Goal: Use online tool/utility: Utilize a website feature to perform a specific function

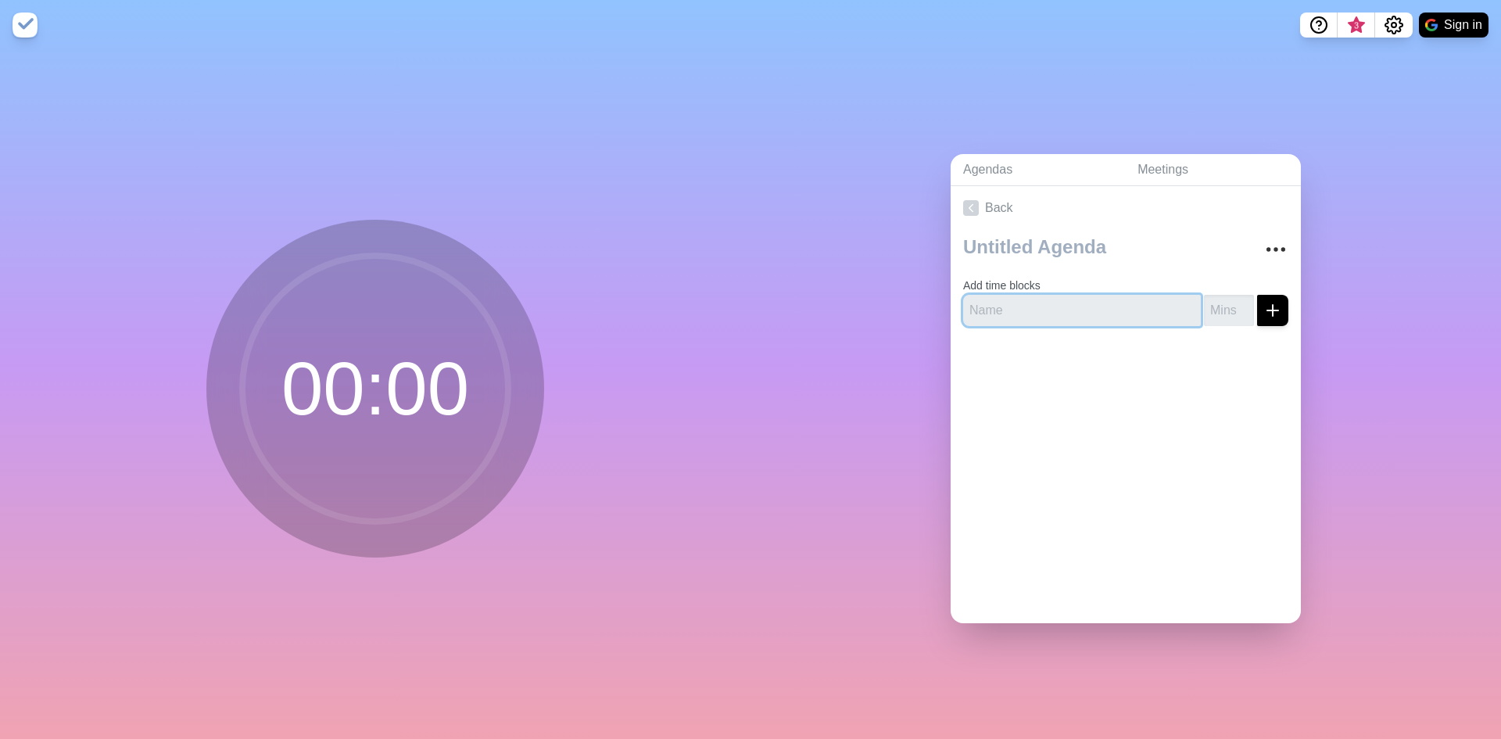
click at [1012, 308] on input "text" at bounding box center [1082, 310] width 238 height 31
type input "test a"
click at [1263, 306] on icon "submit" at bounding box center [1272, 310] width 19 height 19
click at [1214, 303] on input "number" at bounding box center [1229, 310] width 50 height 31
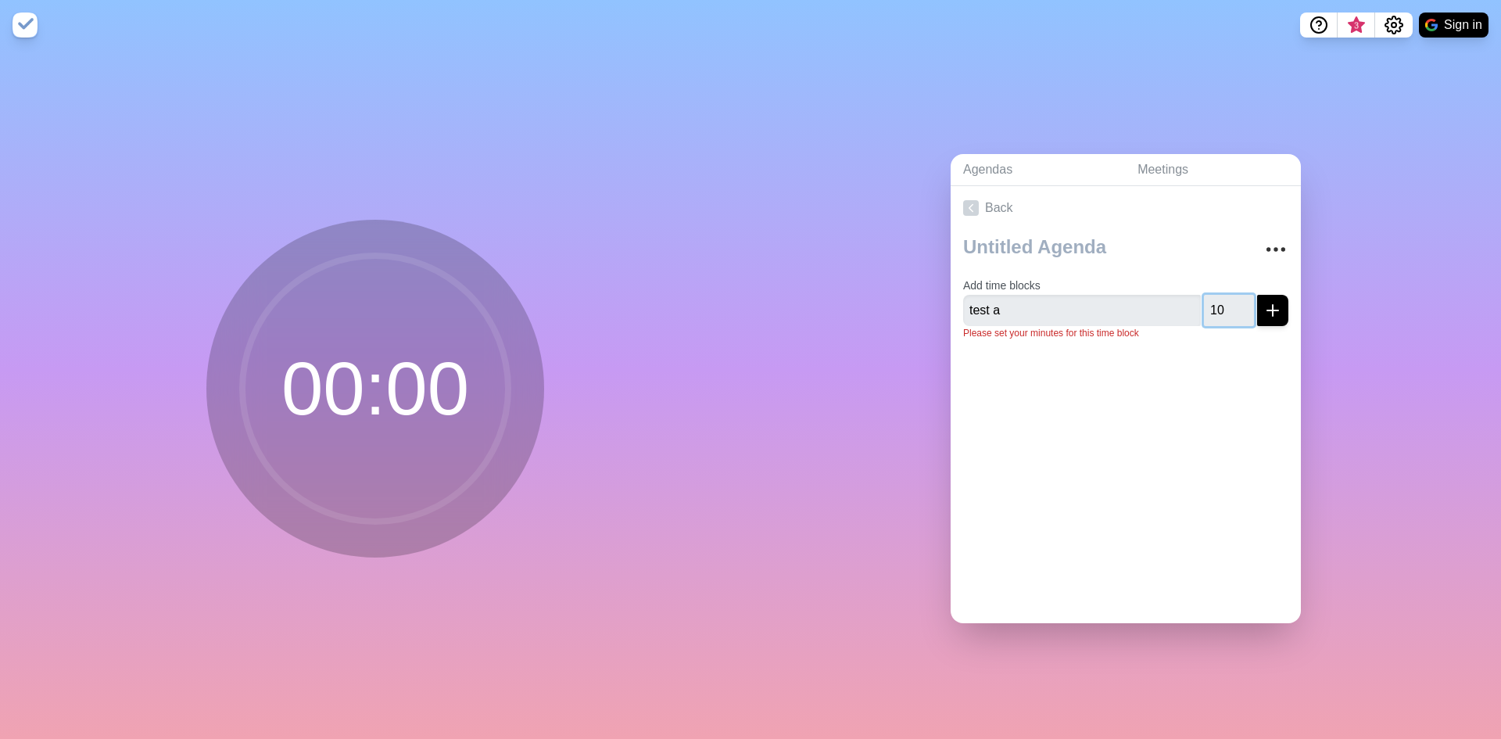
type input "10"
click at [1263, 310] on icon "submit" at bounding box center [1272, 310] width 19 height 19
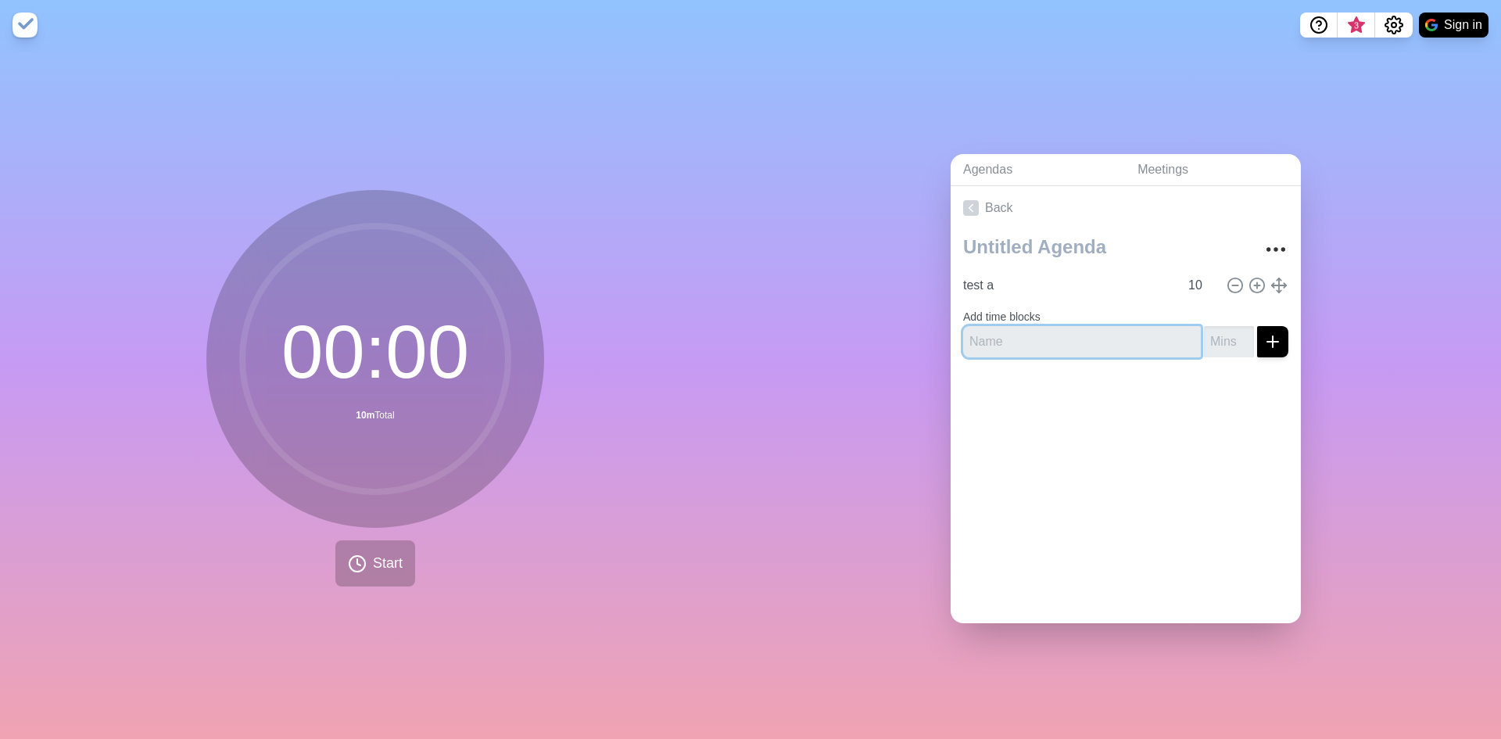
click at [1146, 328] on input "text" at bounding box center [1082, 341] width 238 height 31
type input "rest b"
click at [1222, 337] on input "-1" at bounding box center [1229, 341] width 50 height 31
click at [1225, 328] on input "0" at bounding box center [1229, 341] width 50 height 31
click at [1225, 328] on input "1" at bounding box center [1229, 341] width 50 height 31
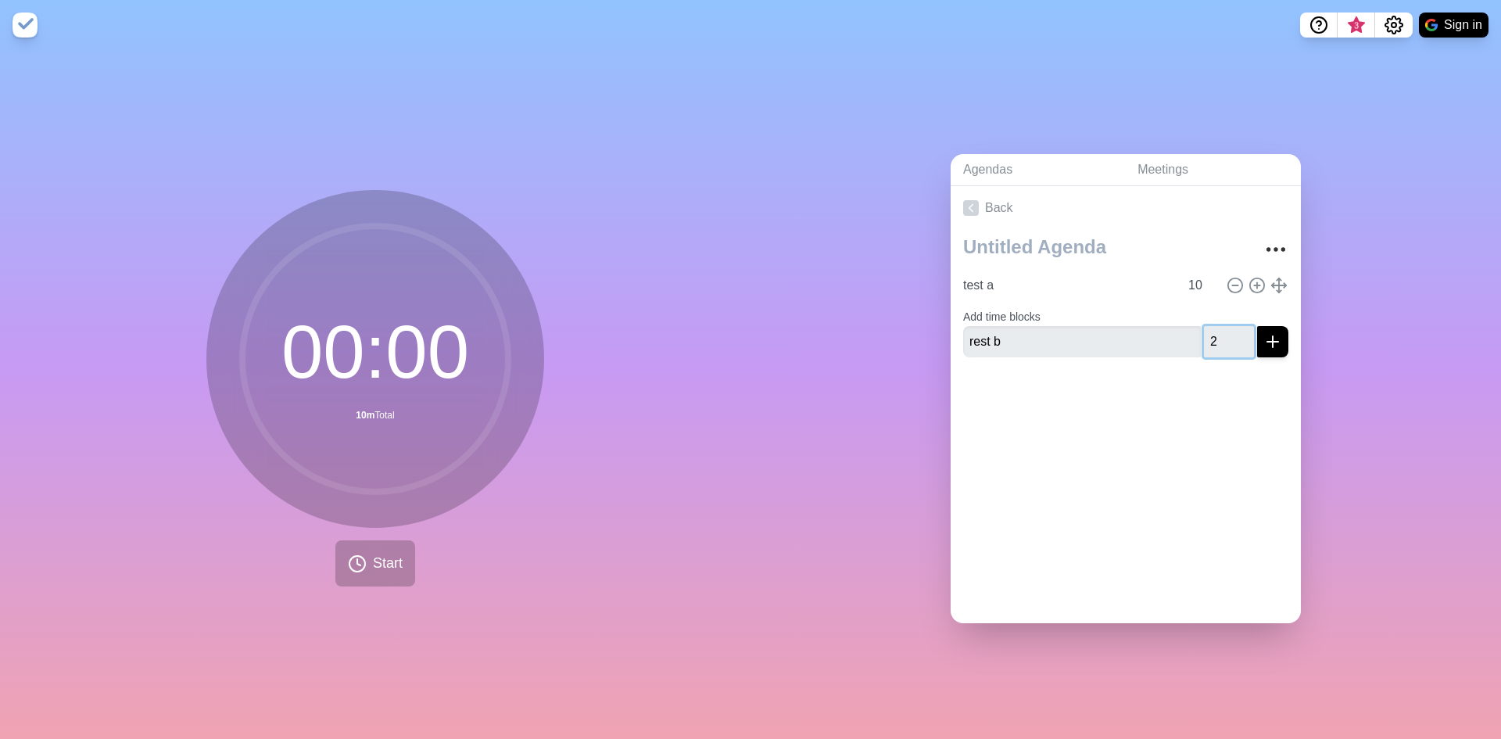
click at [1225, 328] on input "2" at bounding box center [1229, 341] width 50 height 31
type input "3"
click at [1225, 328] on input "3" at bounding box center [1229, 341] width 50 height 31
click at [1270, 337] on button "submit" at bounding box center [1272, 341] width 31 height 31
click at [1070, 342] on input "text" at bounding box center [1082, 354] width 238 height 31
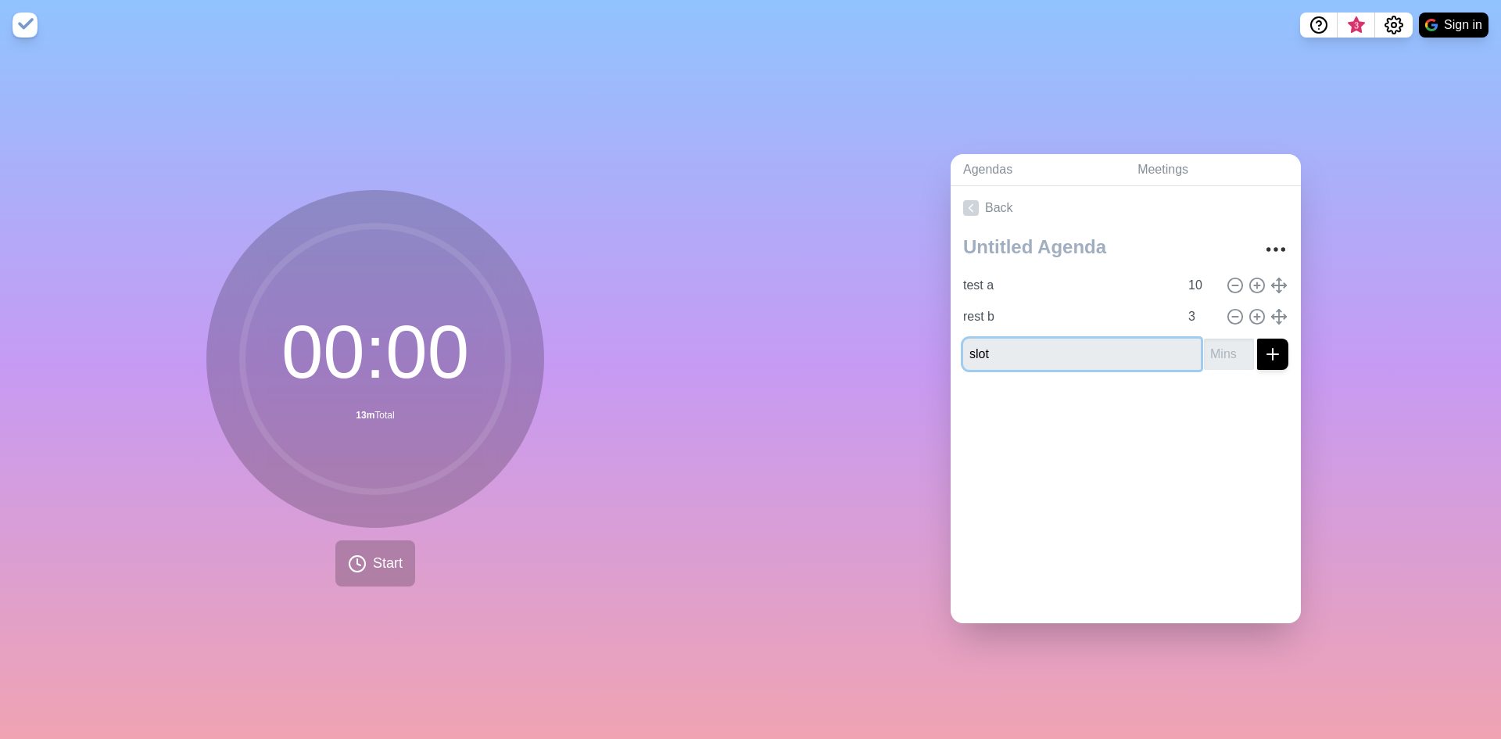
type input "slot"
click at [1204, 350] on input "number" at bounding box center [1229, 354] width 50 height 31
type input "5"
click at [1273, 351] on line "submit" at bounding box center [1273, 354] width 0 height 11
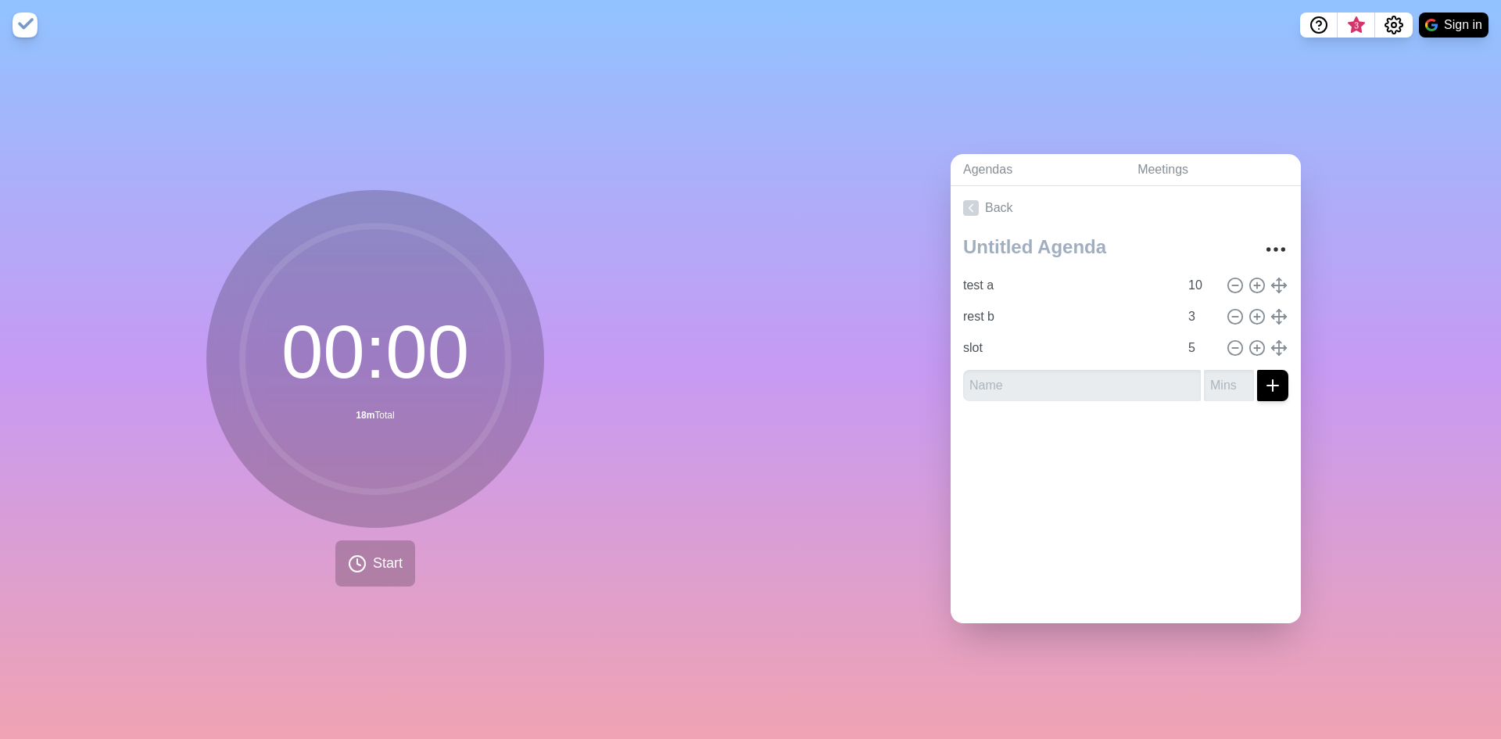
click at [1148, 467] on div at bounding box center [1126, 445] width 350 height 63
click at [360, 562] on icon at bounding box center [357, 563] width 19 height 19
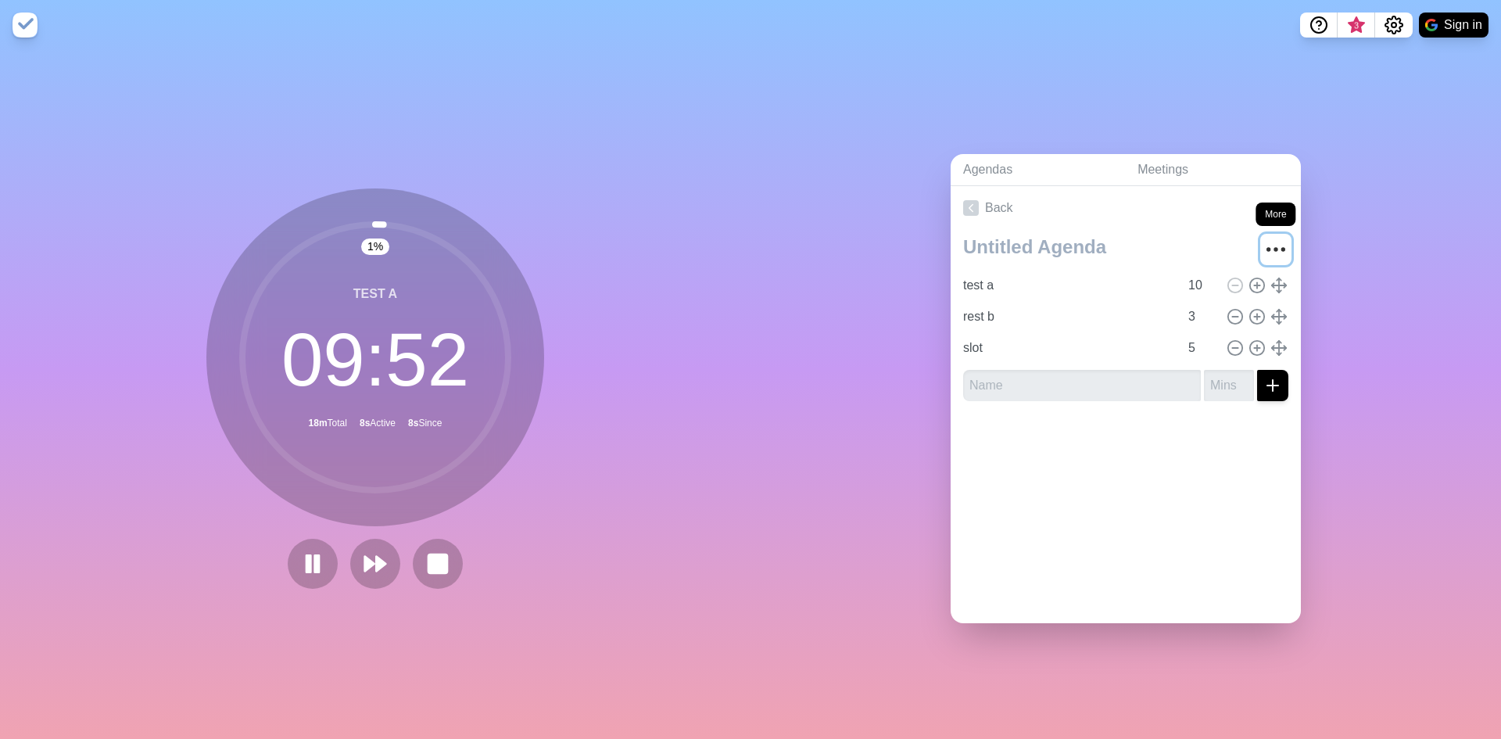
click at [1263, 238] on icon "More" at bounding box center [1275, 249] width 25 height 25
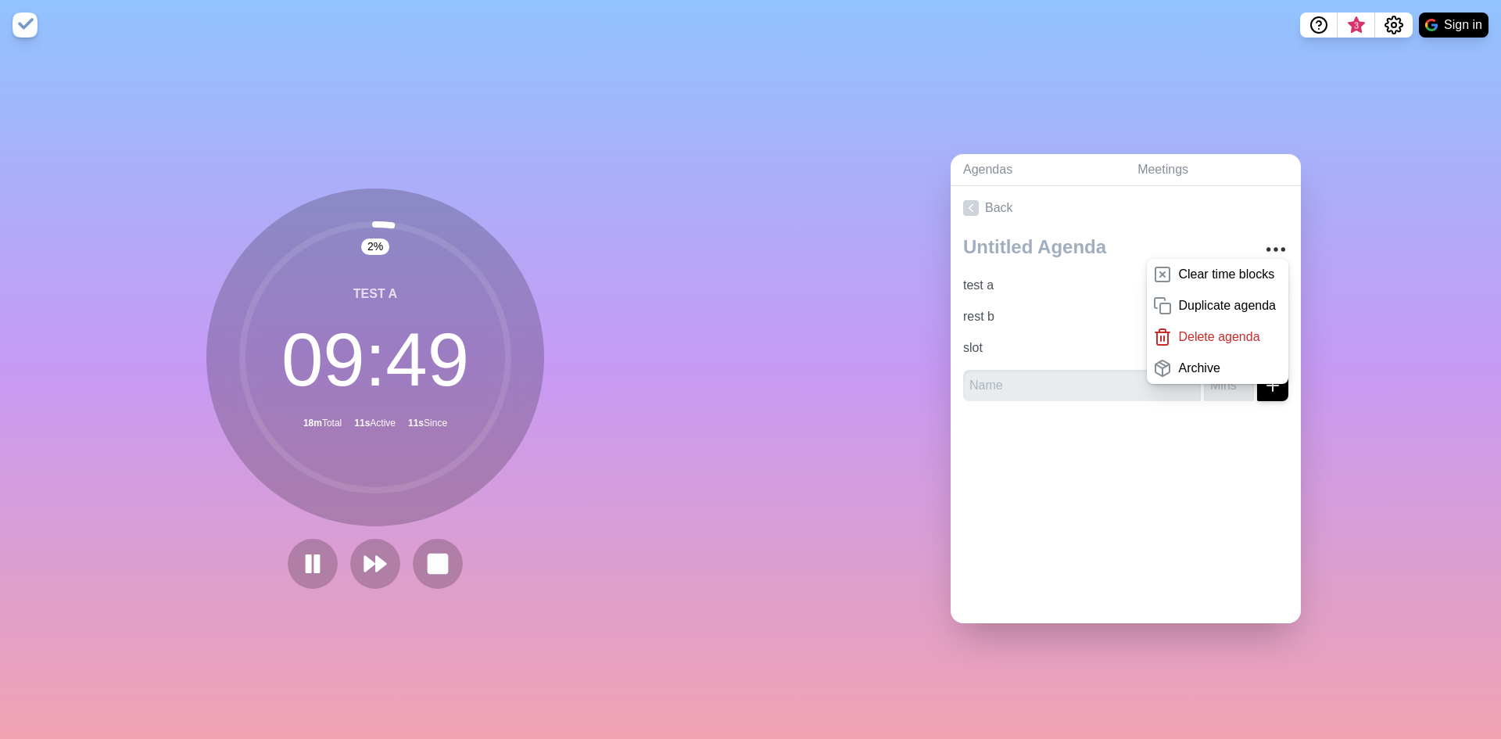
click at [1436, 261] on div "Agendas Meetings Back Clear time blocks Duplicate agenda Delete agenda Archive …" at bounding box center [1126, 394] width 751 height 689
click at [845, 503] on div "Agendas Meetings Back Clear time blocks Duplicate agenda Delete agenda Archive …" at bounding box center [1126, 394] width 751 height 689
click at [1373, 511] on div "Agendas Meetings Back Clear time blocks Duplicate agenda Delete agenda Archive …" at bounding box center [1126, 394] width 751 height 689
